Goal: Obtain resource: Download file/media

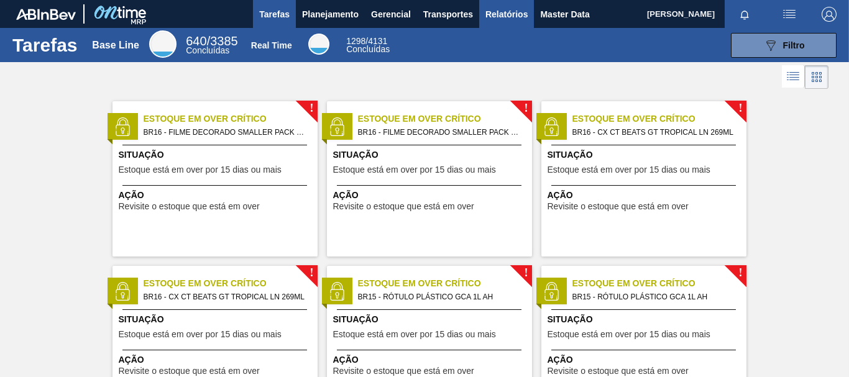
click at [503, 17] on span "Relatórios" at bounding box center [506, 14] width 42 height 15
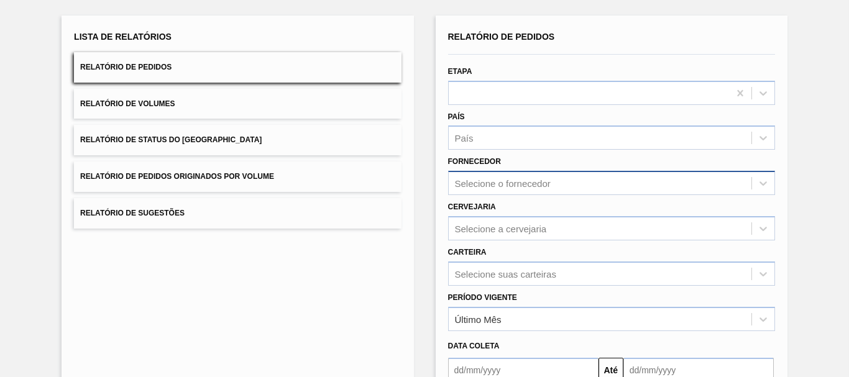
click at [508, 195] on div "Selecione o fornecedor" at bounding box center [611, 183] width 327 height 24
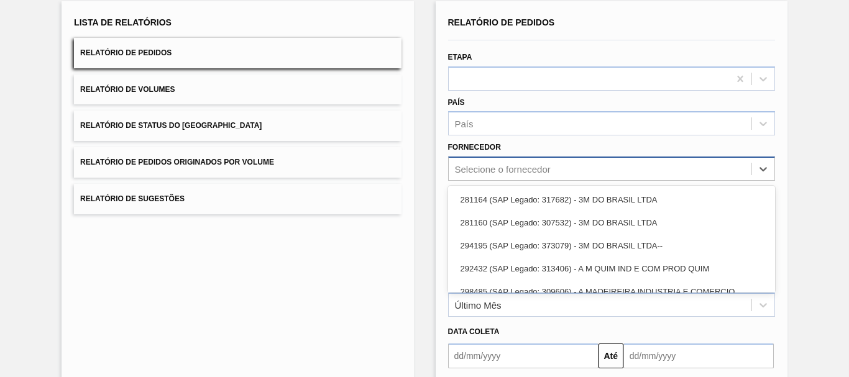
scroll to position [80, 0]
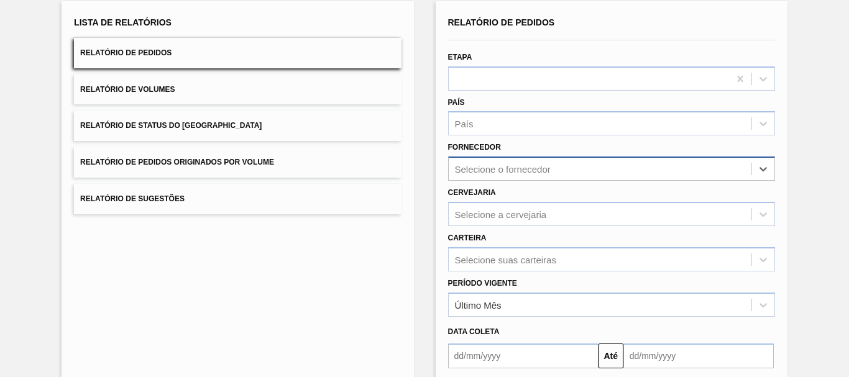
paste input "238606"
type input "238606"
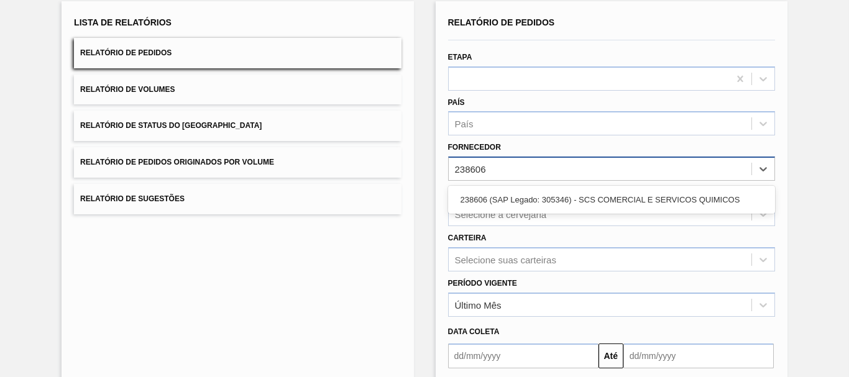
click at [504, 201] on div "238606 (SAP Legado: 305346) - SCS COMERCIAL E SERVICOS QUIMICOS" at bounding box center [611, 199] width 327 height 23
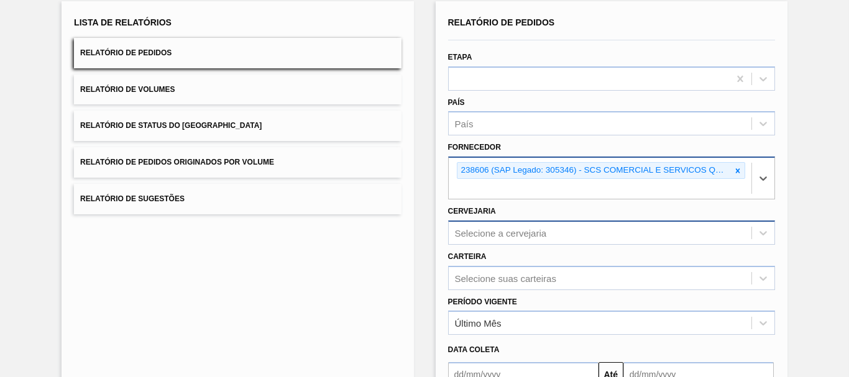
click at [511, 237] on div "Selecione a cervejaria" at bounding box center [611, 233] width 327 height 24
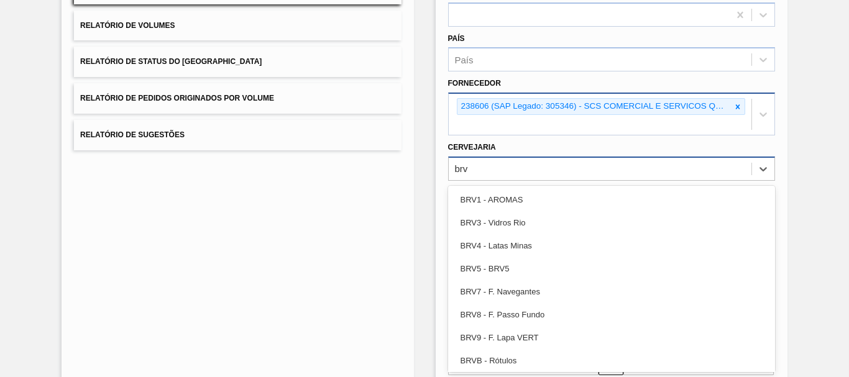
type input "brv3"
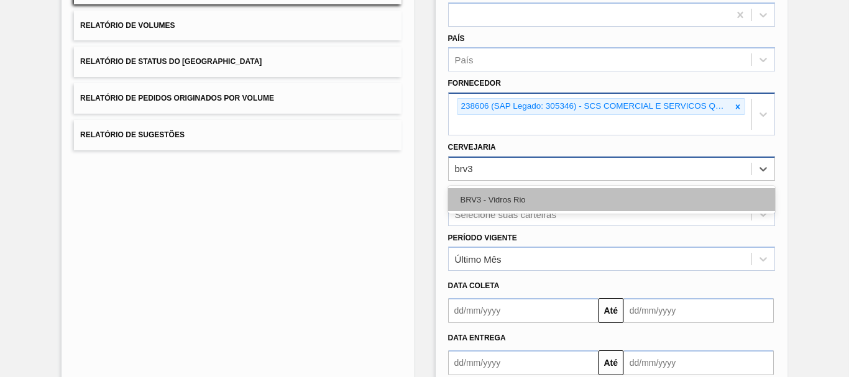
click at [514, 199] on div "BRV3 - Vidros Rio" at bounding box center [611, 199] width 327 height 23
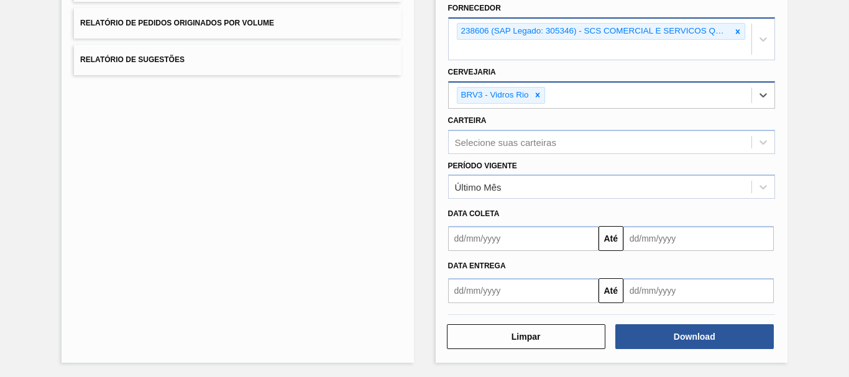
scroll to position [220, 0]
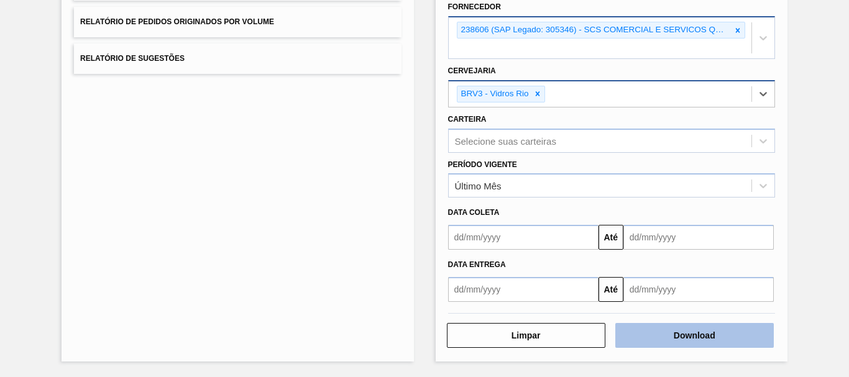
click at [670, 327] on button "Download" at bounding box center [694, 335] width 158 height 25
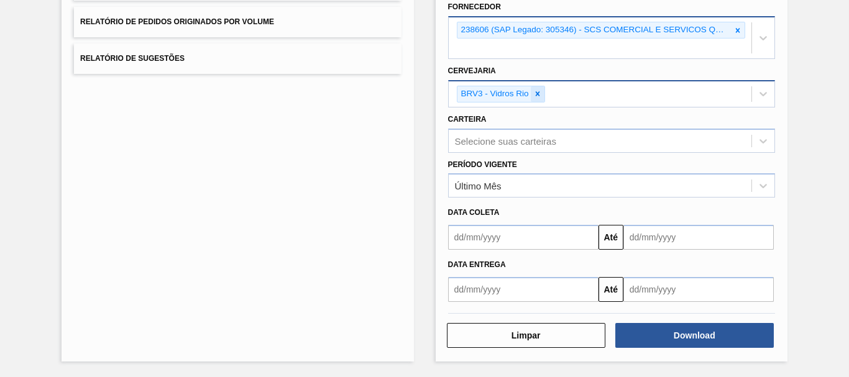
click at [540, 93] on icon at bounding box center [537, 93] width 9 height 9
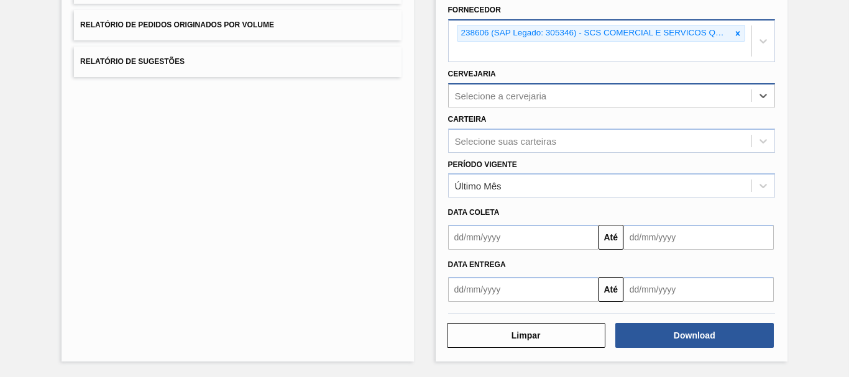
click at [737, 36] on icon at bounding box center [737, 33] width 9 height 9
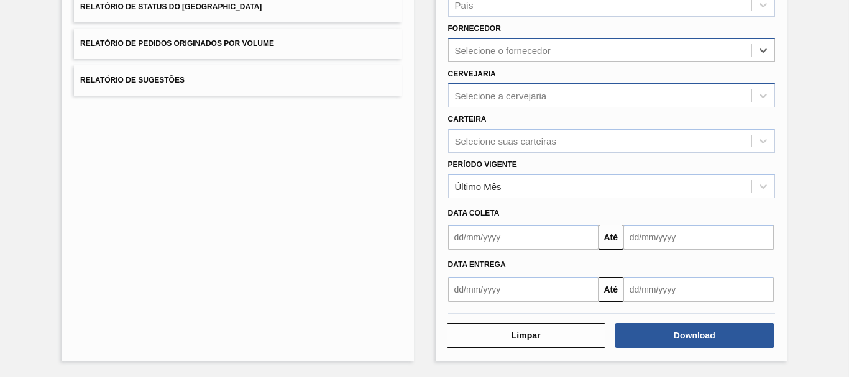
scroll to position [198, 0]
paste input "290872"
type input "290872"
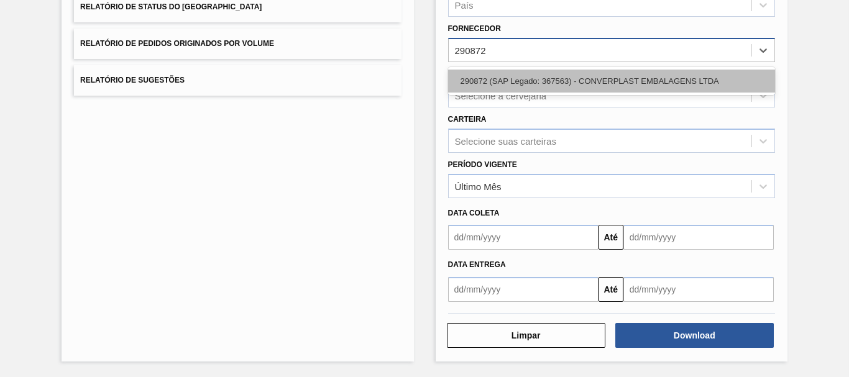
click at [495, 80] on div "290872 (SAP Legado: 367563) - CONVERPLAST EMBALAGENS LTDA" at bounding box center [611, 81] width 327 height 23
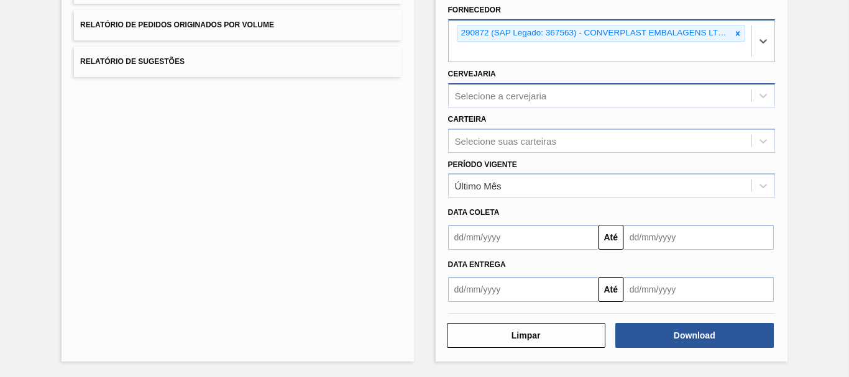
click at [491, 89] on div "Selecione a cervejaria" at bounding box center [600, 95] width 303 height 18
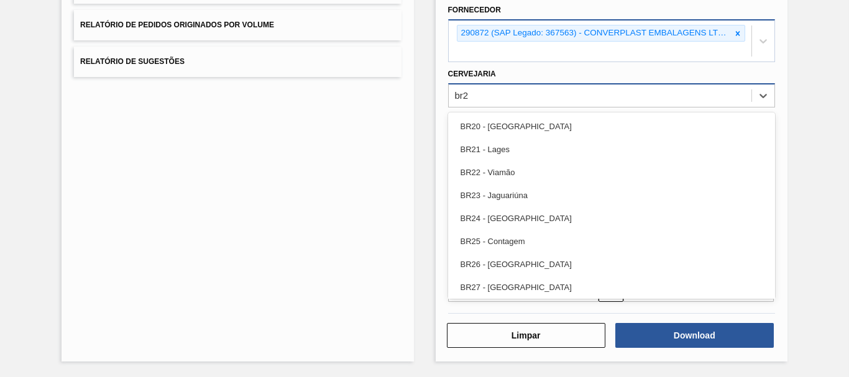
type input "br23"
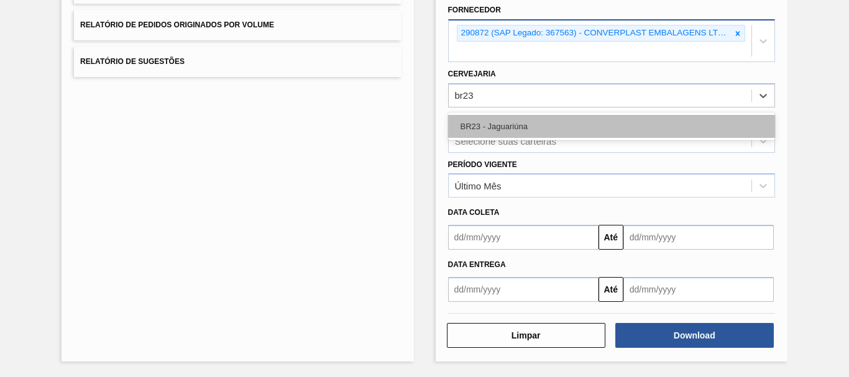
click at [495, 122] on div "BR23 - Jaguariúna" at bounding box center [611, 126] width 327 height 23
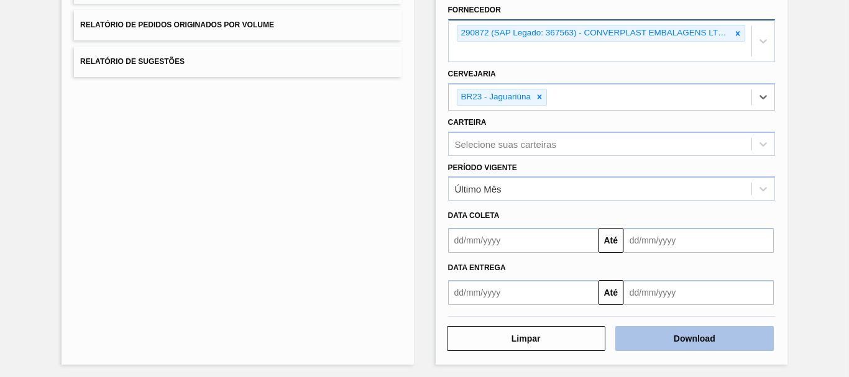
click at [694, 337] on button "Download" at bounding box center [694, 338] width 158 height 25
